Goal: Find specific page/section: Find specific page/section

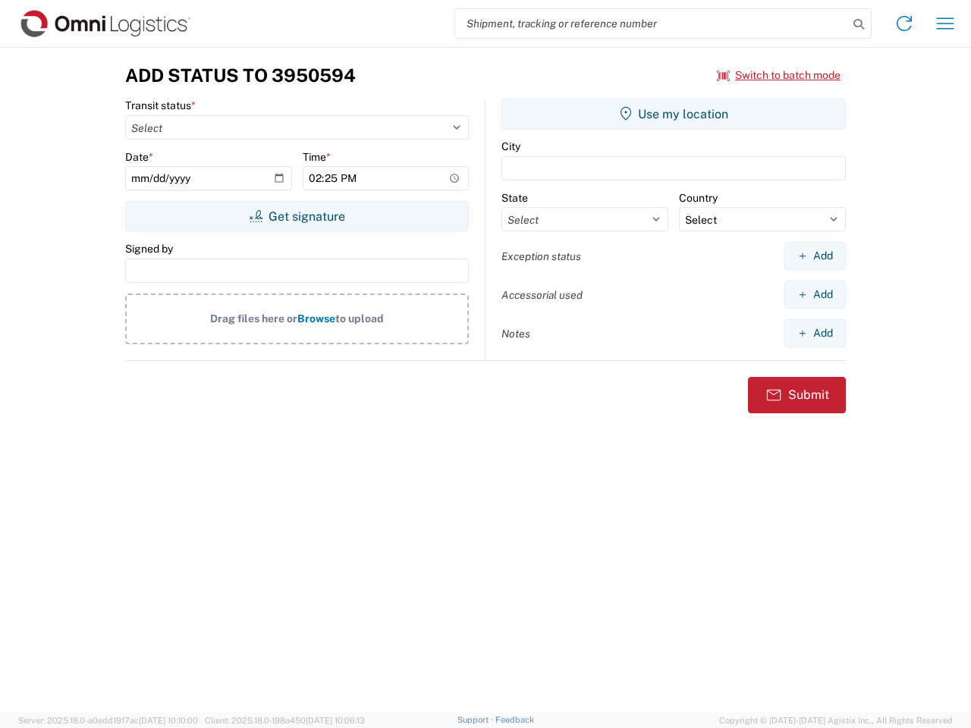
click at [651, 24] on input "search" at bounding box center [651, 23] width 393 height 29
click at [858, 24] on icon at bounding box center [858, 24] width 21 height 21
click at [904, 24] on icon at bounding box center [904, 23] width 24 height 24
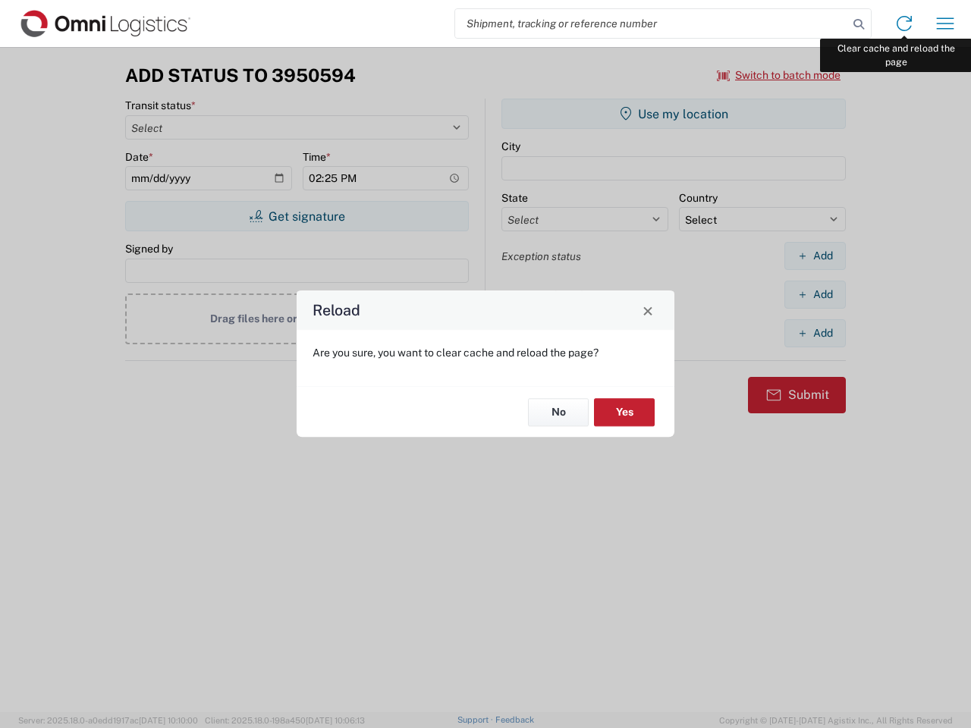
click at [945, 24] on div "Reload Are you sure, you want to clear cache and reload the page? No Yes" at bounding box center [485, 364] width 971 height 728
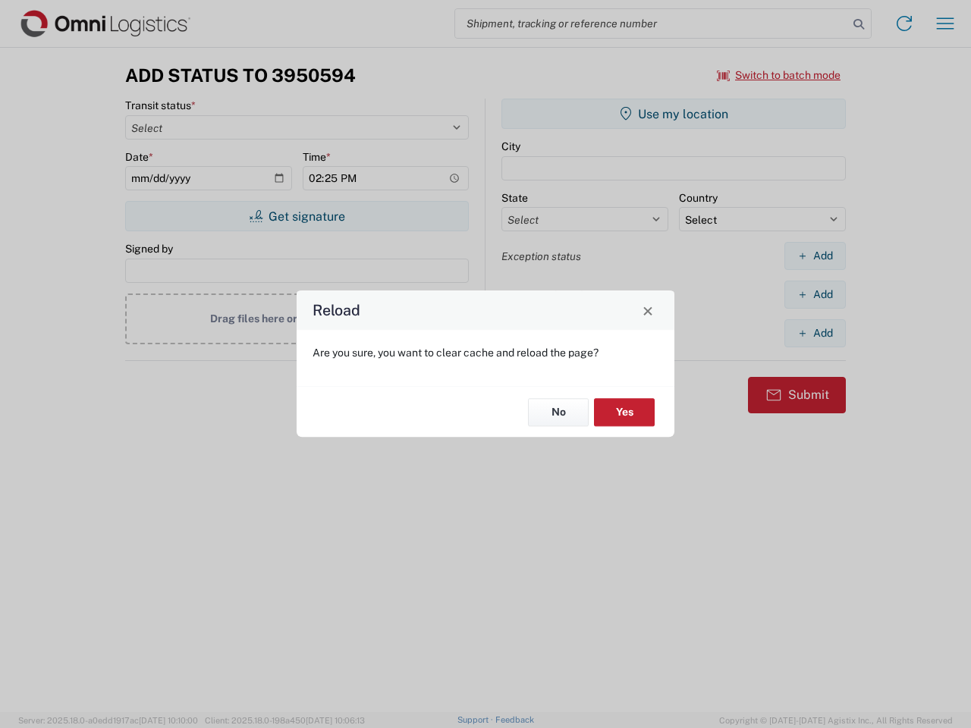
click at [779, 75] on div "Reload Are you sure, you want to clear cache and reload the page? No Yes" at bounding box center [485, 364] width 971 height 728
click at [296, 216] on div "Reload Are you sure, you want to clear cache and reload the page? No Yes" at bounding box center [485, 364] width 971 height 728
click at [673, 114] on div "Reload Are you sure, you want to clear cache and reload the page? No Yes" at bounding box center [485, 364] width 971 height 728
click at [814, 256] on div "Reload Are you sure, you want to clear cache and reload the page? No Yes" at bounding box center [485, 364] width 971 height 728
click at [814, 294] on div "Reload Are you sure, you want to clear cache and reload the page? No Yes" at bounding box center [485, 364] width 971 height 728
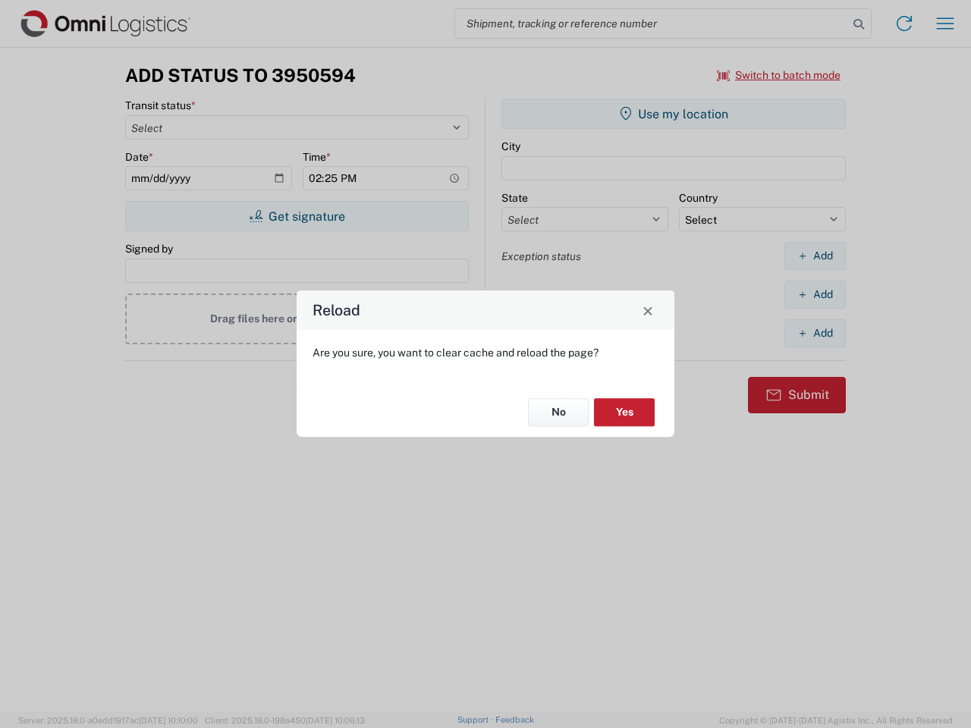
click at [814, 333] on div "Reload Are you sure, you want to clear cache and reload the page? No Yes" at bounding box center [485, 364] width 971 height 728
